Goal: Information Seeking & Learning: Learn about a topic

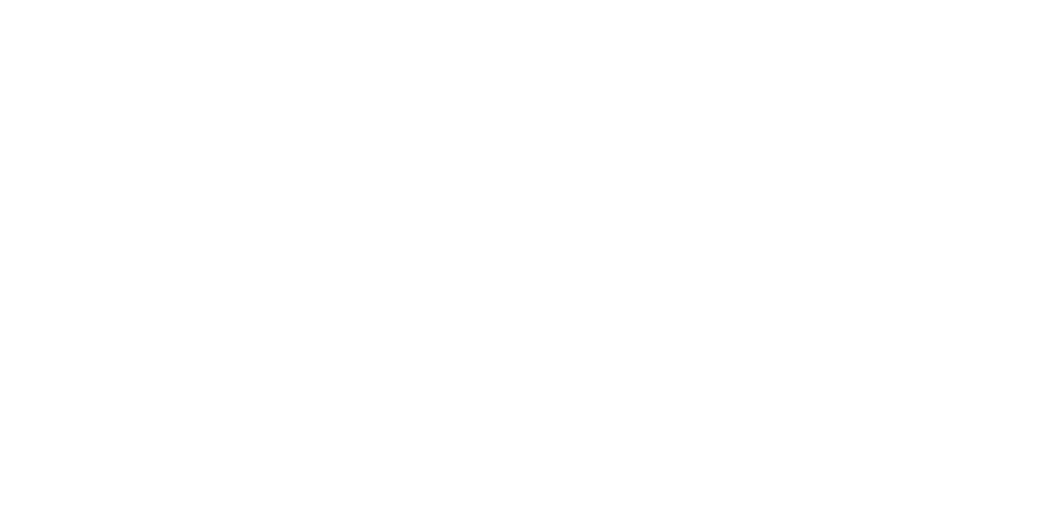
click at [235, 13] on div at bounding box center [521, 258] width 1042 height 517
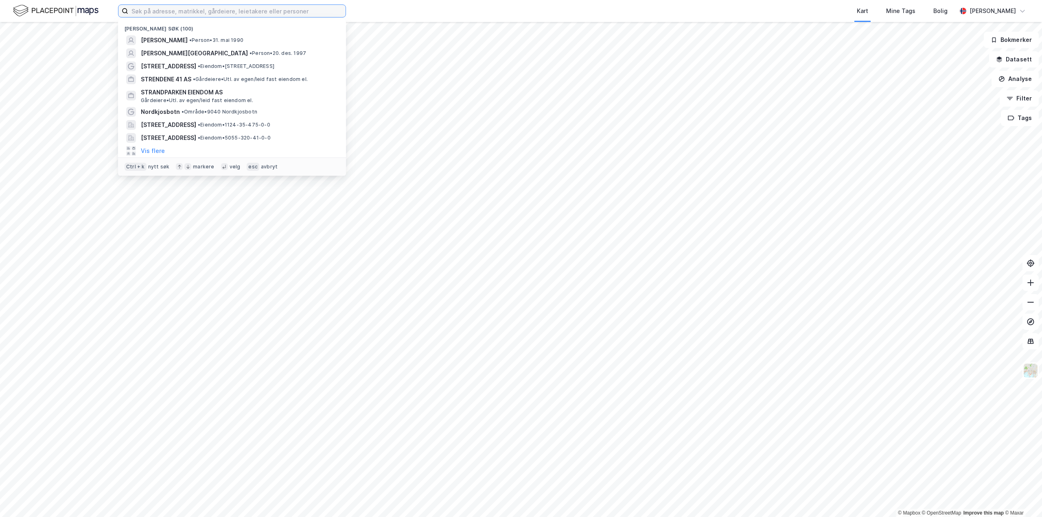
click at [238, 14] on input at bounding box center [236, 11] width 217 height 12
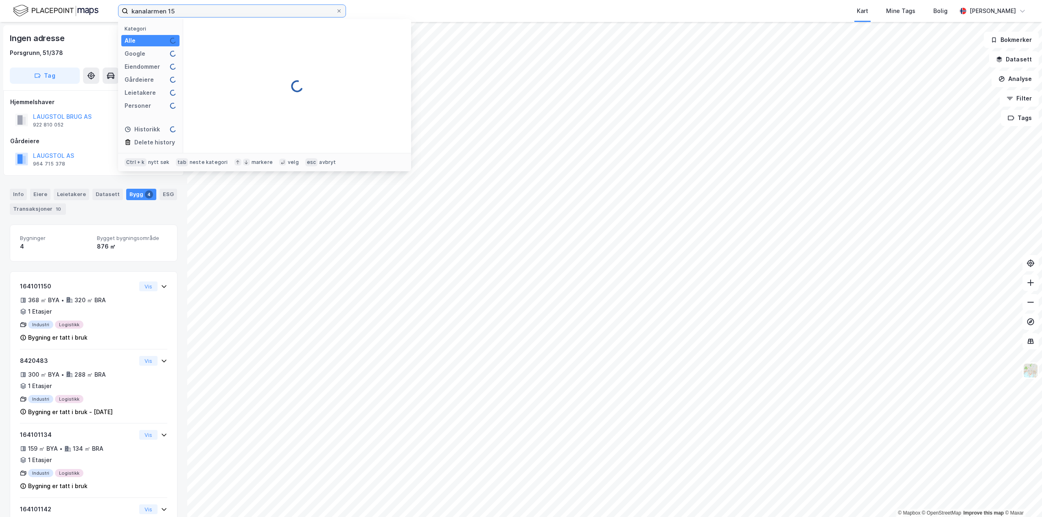
type input "kanalarmen 15"
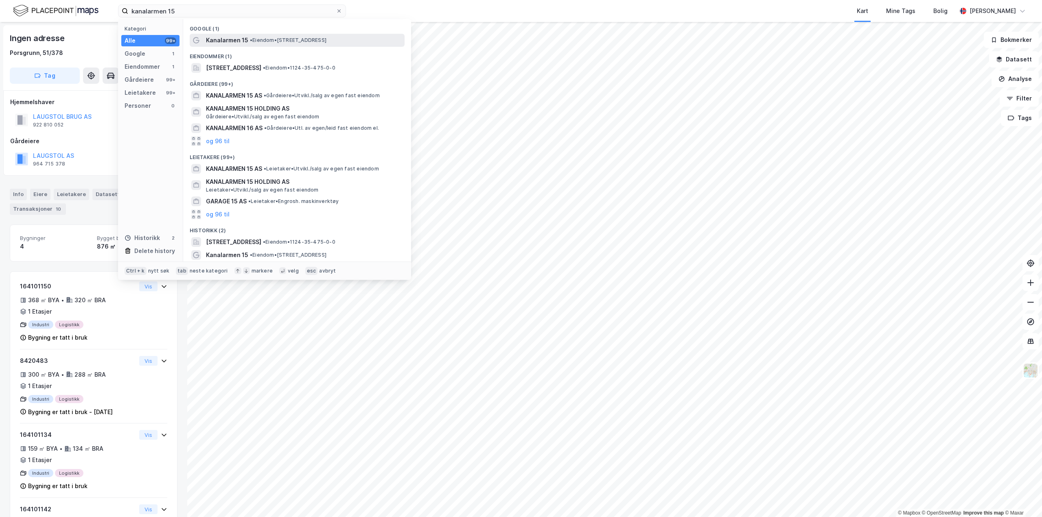
click at [245, 40] on span "Kanalarmen 15" at bounding box center [227, 40] width 42 height 10
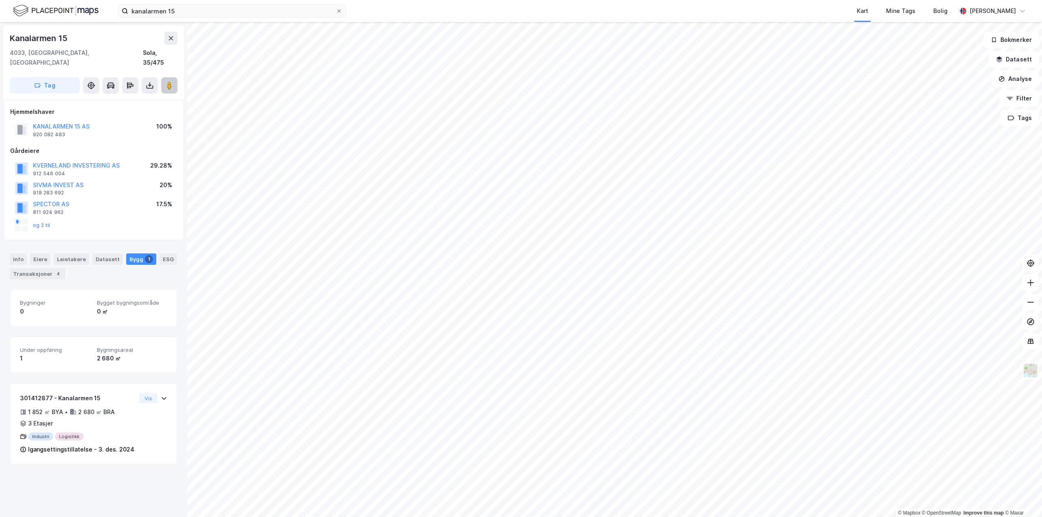
click at [173, 81] on icon at bounding box center [169, 85] width 8 height 8
click at [21, 254] on div "Info" at bounding box center [18, 259] width 17 height 11
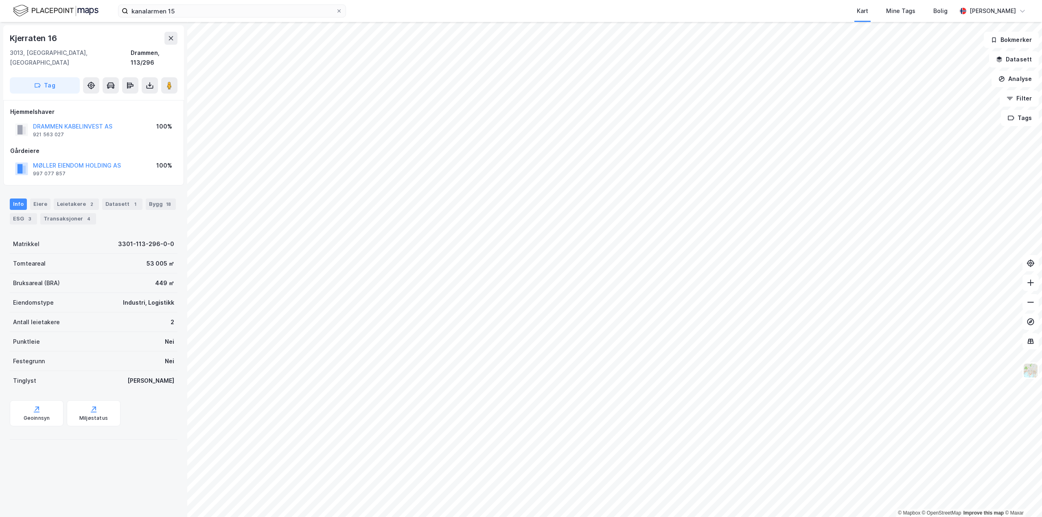
click at [147, 259] on div "53 005 ㎡" at bounding box center [161, 264] width 28 height 10
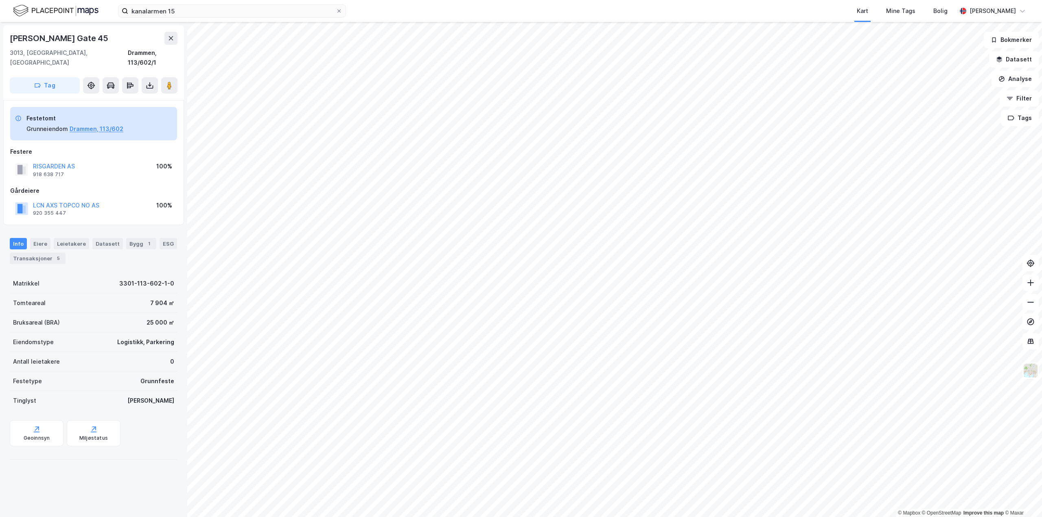
click at [155, 298] on div "7 904 ㎡" at bounding box center [162, 303] width 24 height 10
